Goal: Find specific page/section: Find specific page/section

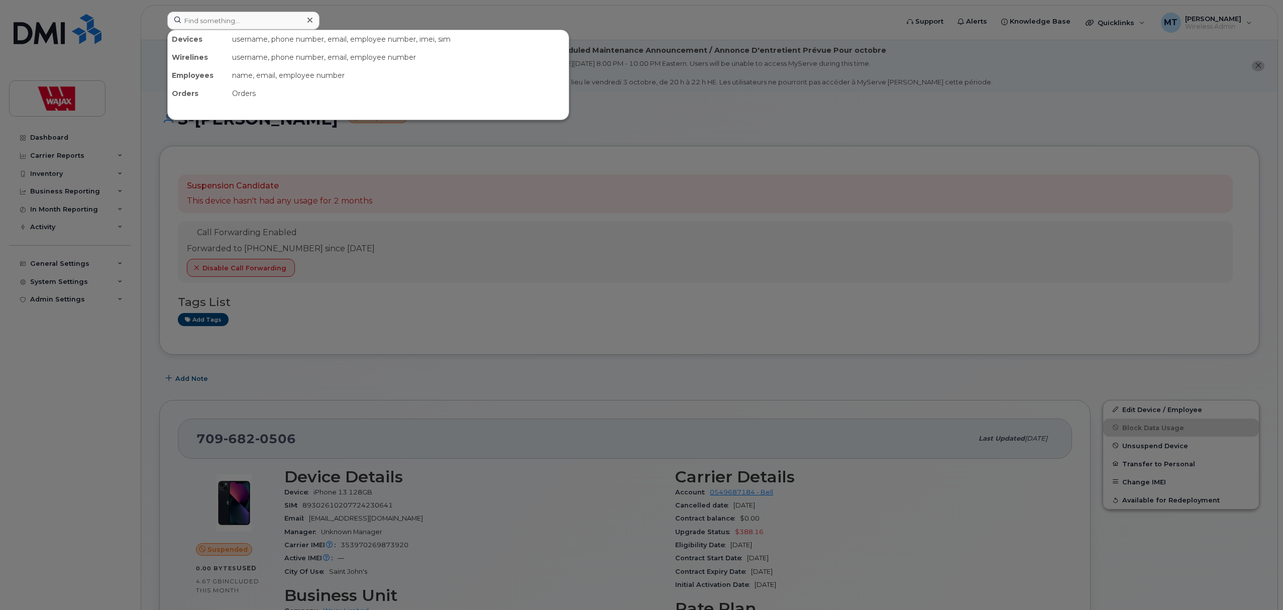
click at [290, 26] on input at bounding box center [243, 21] width 152 height 18
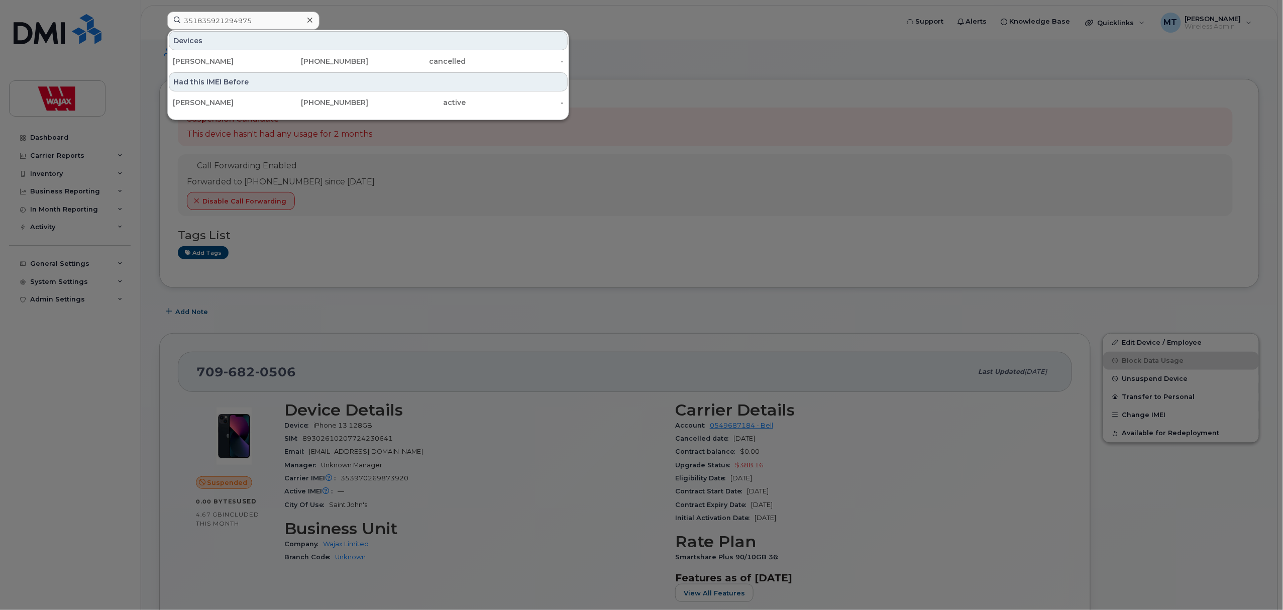
click at [262, 21] on input "351835921294975" at bounding box center [243, 21] width 152 height 18
type input "351835921294975"
click at [307, 20] on icon at bounding box center [309, 20] width 5 height 8
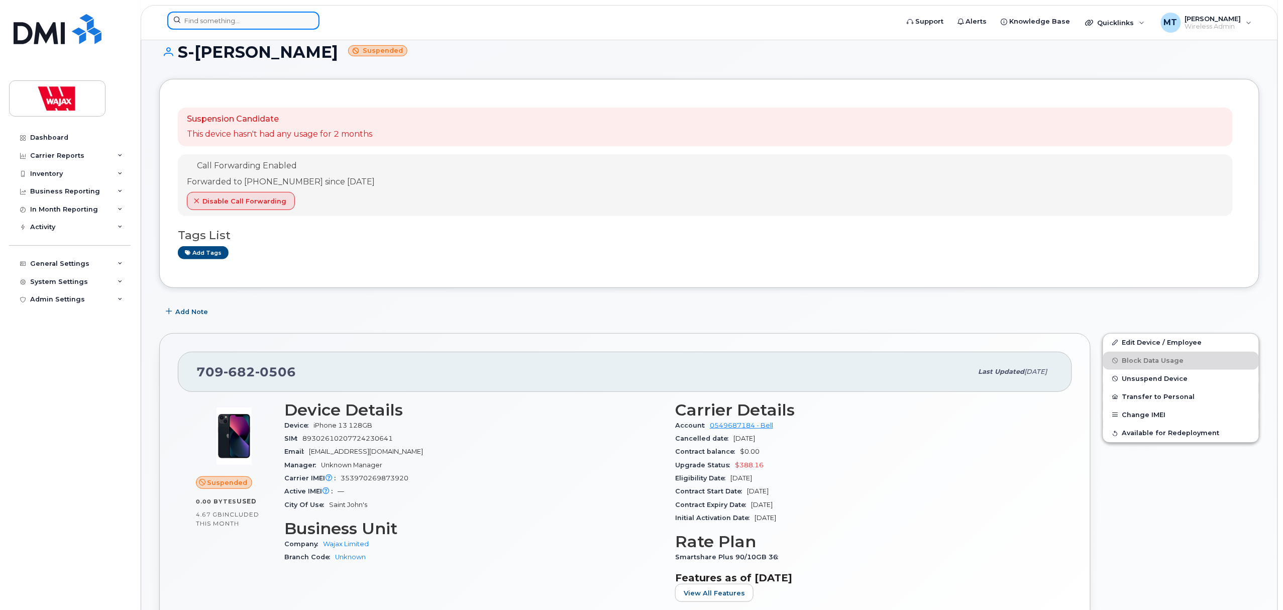
click at [279, 23] on input at bounding box center [243, 21] width 152 height 18
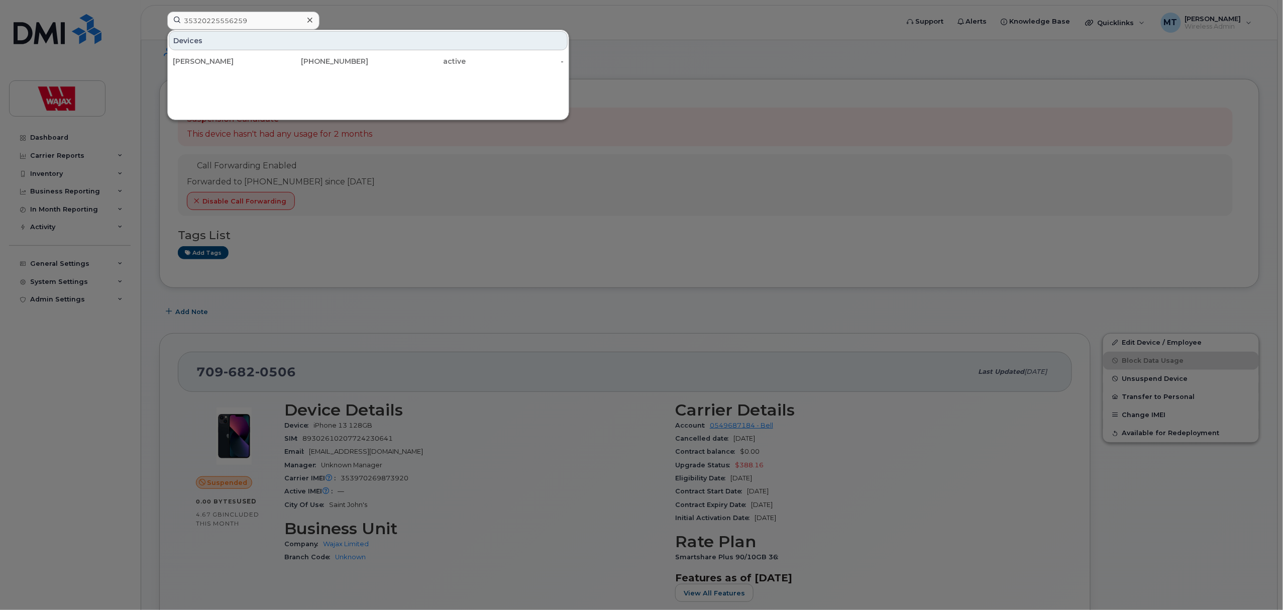
click at [152, 165] on div at bounding box center [641, 305] width 1283 height 610
drag, startPoint x: 277, startPoint y: 17, endPoint x: 69, endPoint y: 15, distance: 208.0
click at [159, 15] on div "35320225556259 Devices James Jennings 226-236-1798 active -" at bounding box center [529, 23] width 741 height 22
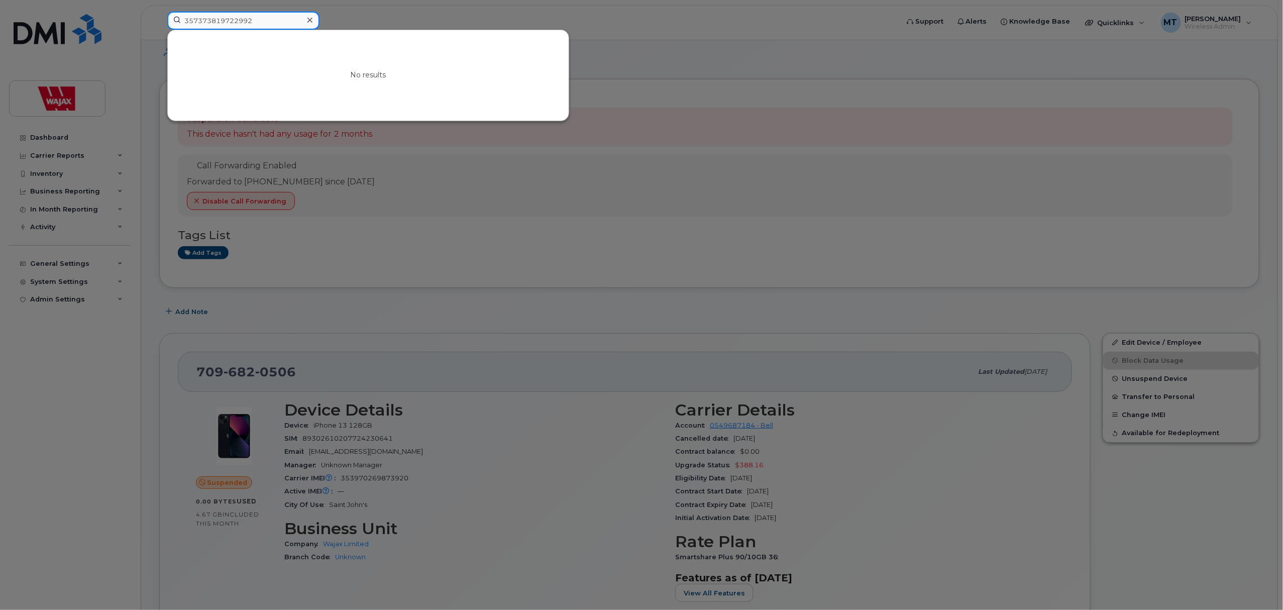
drag, startPoint x: 261, startPoint y: 19, endPoint x: 76, endPoint y: 13, distance: 185.0
click at [159, 13] on div "357373819722992 No results" at bounding box center [529, 23] width 741 height 22
drag, startPoint x: 258, startPoint y: 23, endPoint x: 157, endPoint y: 23, distance: 101.5
click at [159, 23] on div "357373819722992 No results" at bounding box center [529, 23] width 741 height 22
click at [205, 20] on input "357373819722992" at bounding box center [243, 21] width 152 height 18
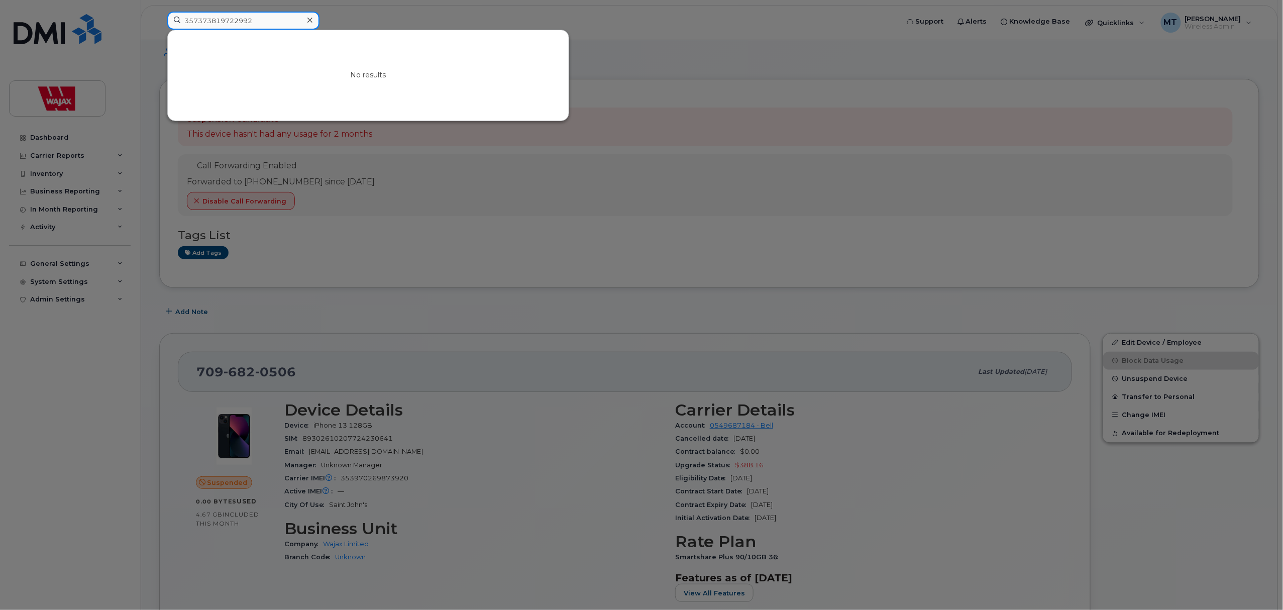
drag, startPoint x: 194, startPoint y: 23, endPoint x: 212, endPoint y: 21, distance: 17.7
click at [212, 21] on input "357373819722992" at bounding box center [243, 21] width 152 height 18
drag, startPoint x: 232, startPoint y: 19, endPoint x: 277, endPoint y: 22, distance: 45.8
click at [273, 21] on input "357373819722992" at bounding box center [243, 21] width 152 height 18
click at [284, 22] on input "357373819722992" at bounding box center [243, 21] width 152 height 18
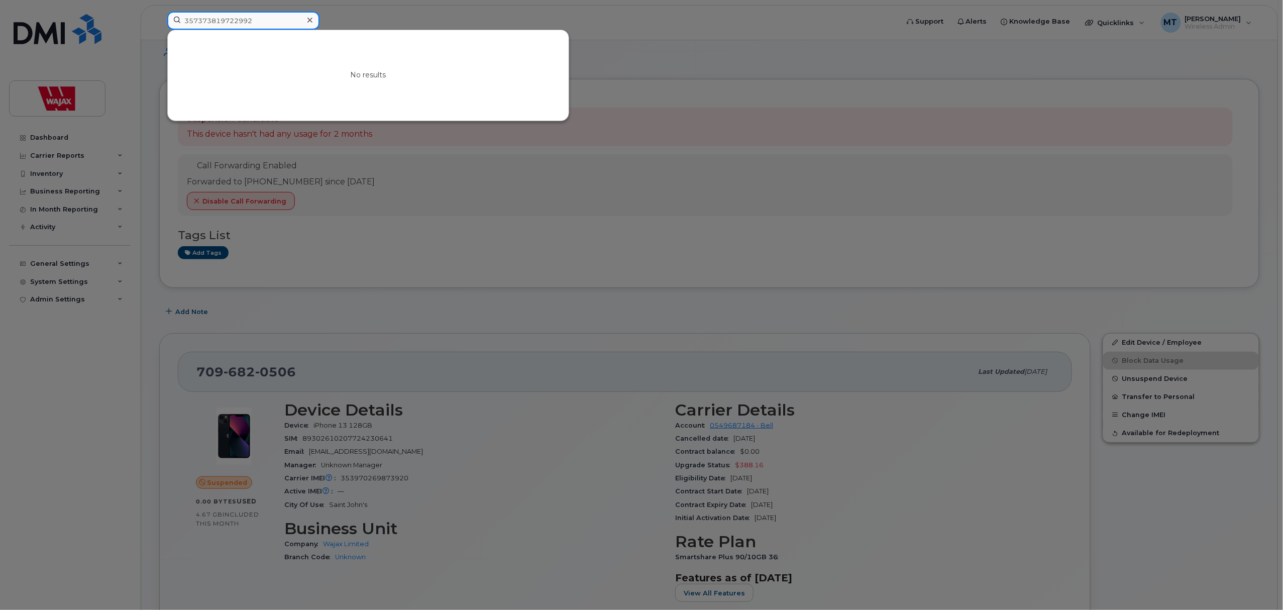
drag, startPoint x: 283, startPoint y: 23, endPoint x: 143, endPoint y: 31, distance: 140.4
click at [159, 31] on div "357373819722992 No results" at bounding box center [529, 23] width 741 height 22
type input "G"
click at [307, 15] on div at bounding box center [309, 20] width 15 height 15
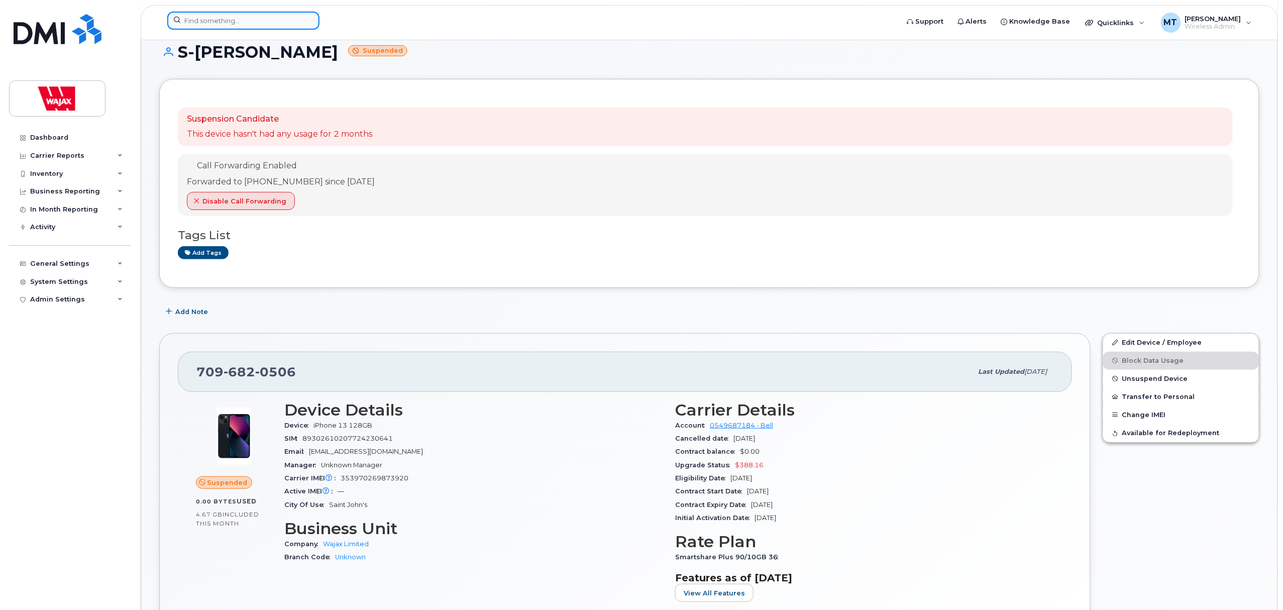
click at [307, 17] on div at bounding box center [243, 21] width 152 height 18
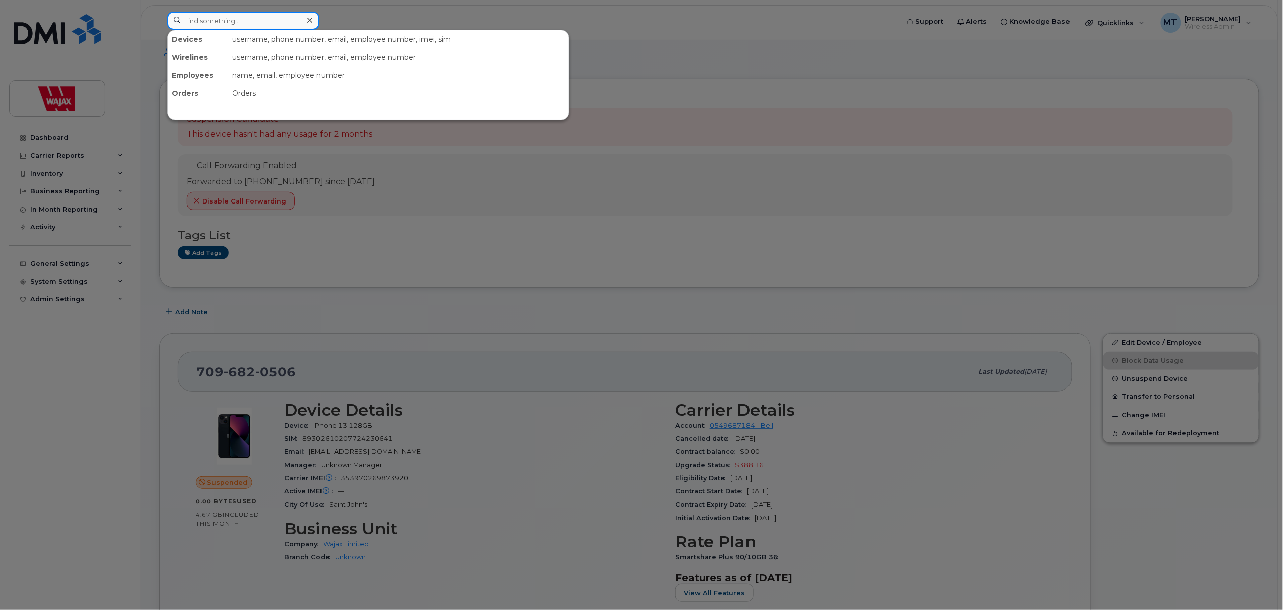
click at [296, 22] on input at bounding box center [243, 21] width 152 height 18
paste input "Giorgio Prete"
drag, startPoint x: 209, startPoint y: 24, endPoint x: 121, endPoint y: 31, distance: 88.2
click at [159, 31] on div "Giorgio Prete No results" at bounding box center [529, 23] width 741 height 22
drag, startPoint x: 239, startPoint y: 20, endPoint x: 109, endPoint y: 19, distance: 130.6
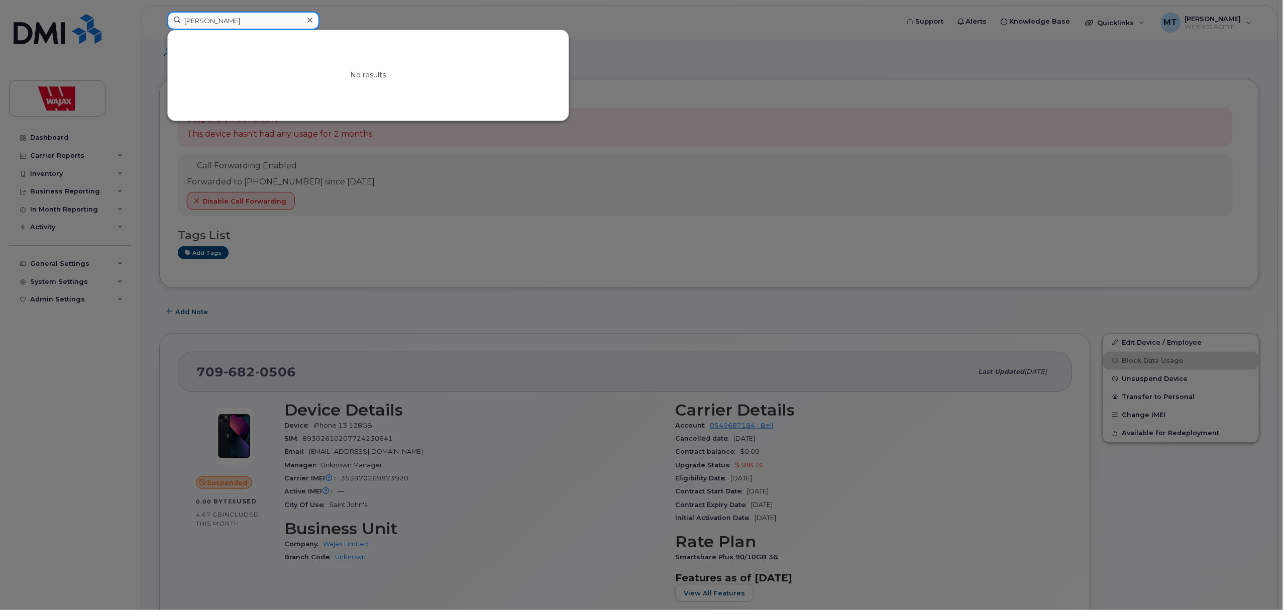
click at [159, 19] on div "Prete No results" at bounding box center [529, 23] width 741 height 22
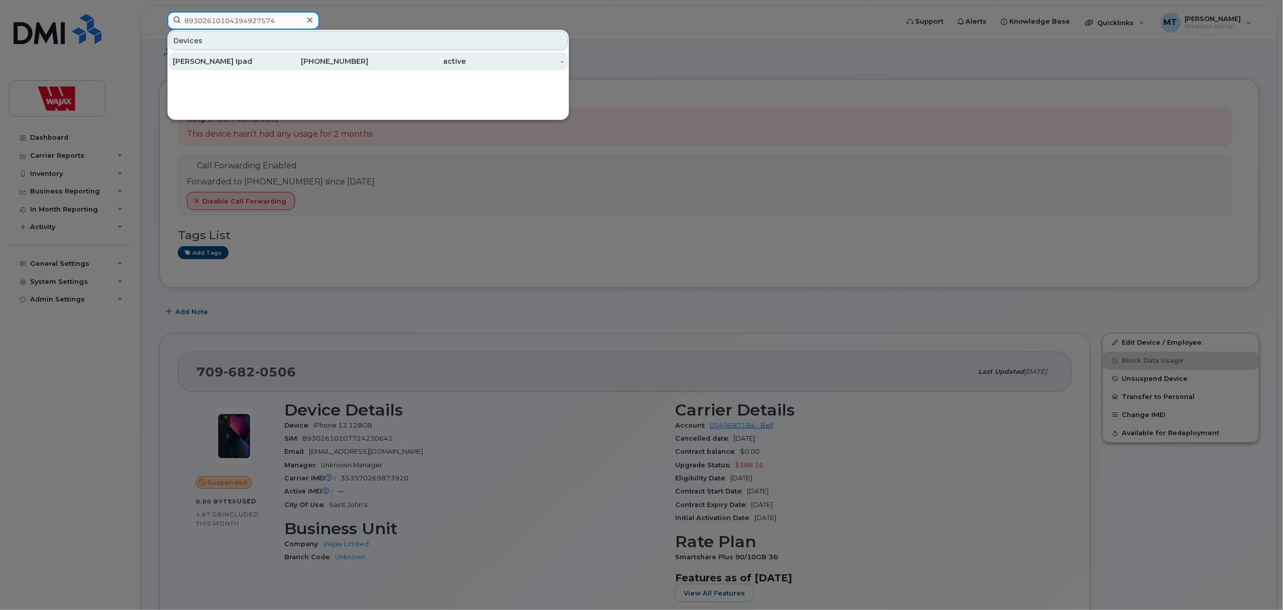
type input "89302610104394927574"
click at [210, 62] on div "[PERSON_NAME] Ipad" at bounding box center [222, 61] width 98 height 10
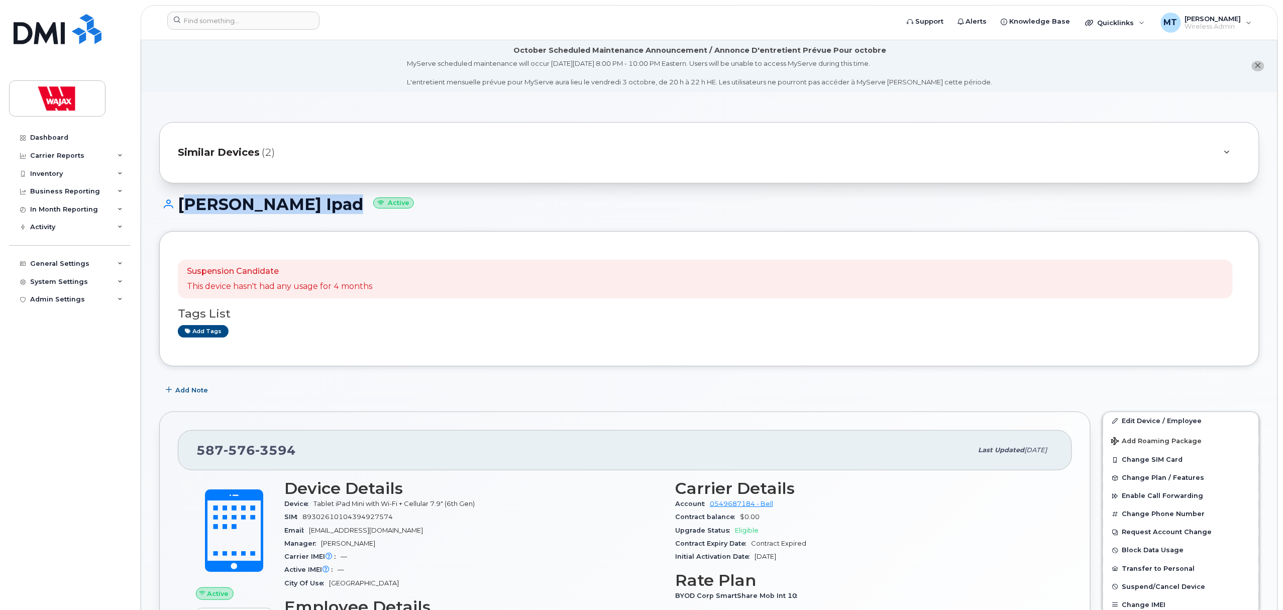
drag, startPoint x: 330, startPoint y: 202, endPoint x: 175, endPoint y: 199, distance: 154.8
click at [175, 199] on h1 "[PERSON_NAME] Ipad Active" at bounding box center [709, 204] width 1100 height 18
copy h1 "[PERSON_NAME]"
